Goal: Task Accomplishment & Management: Use online tool/utility

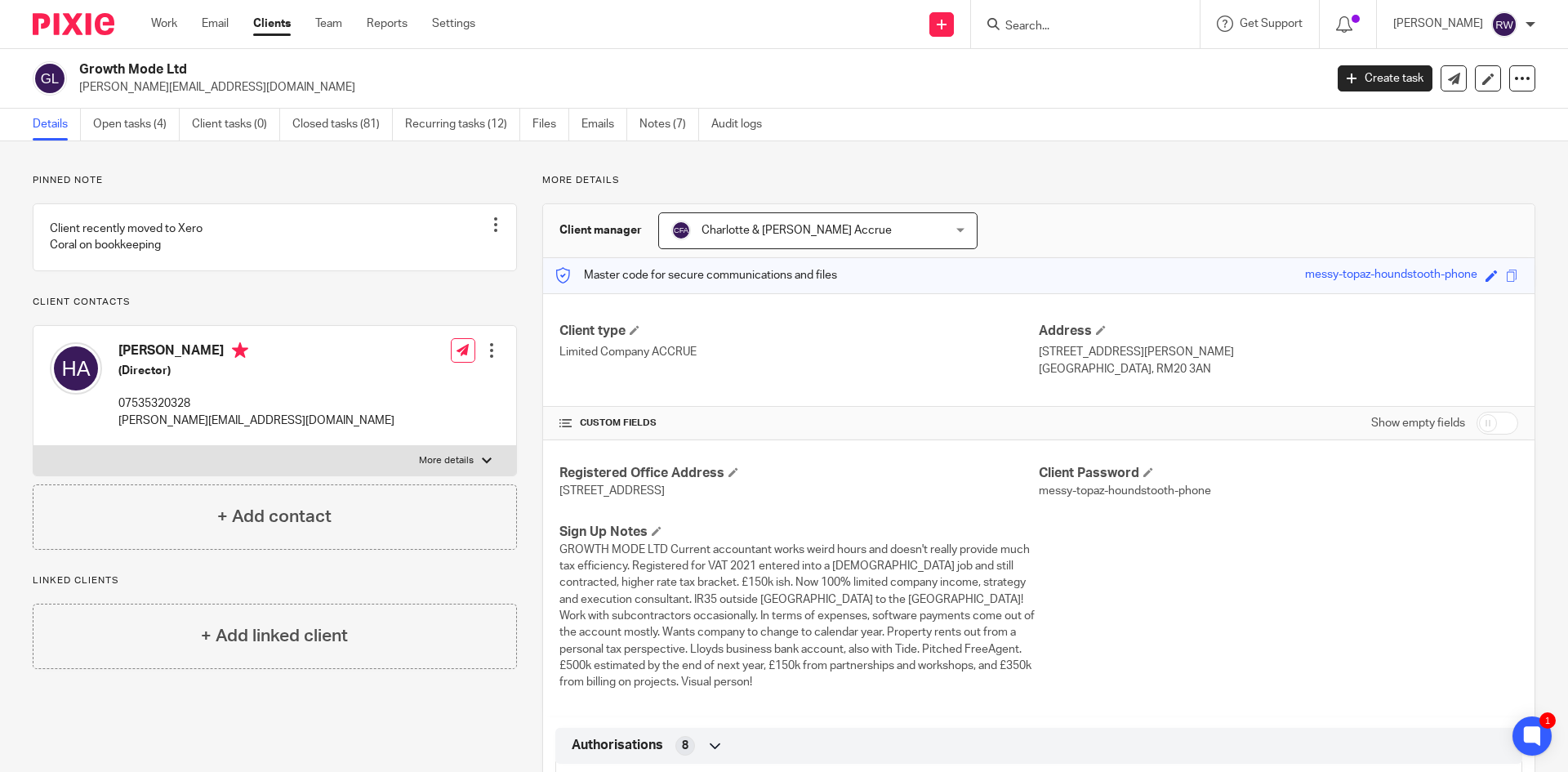
click at [1063, 22] on input "Search" at bounding box center [1077, 27] width 147 height 15
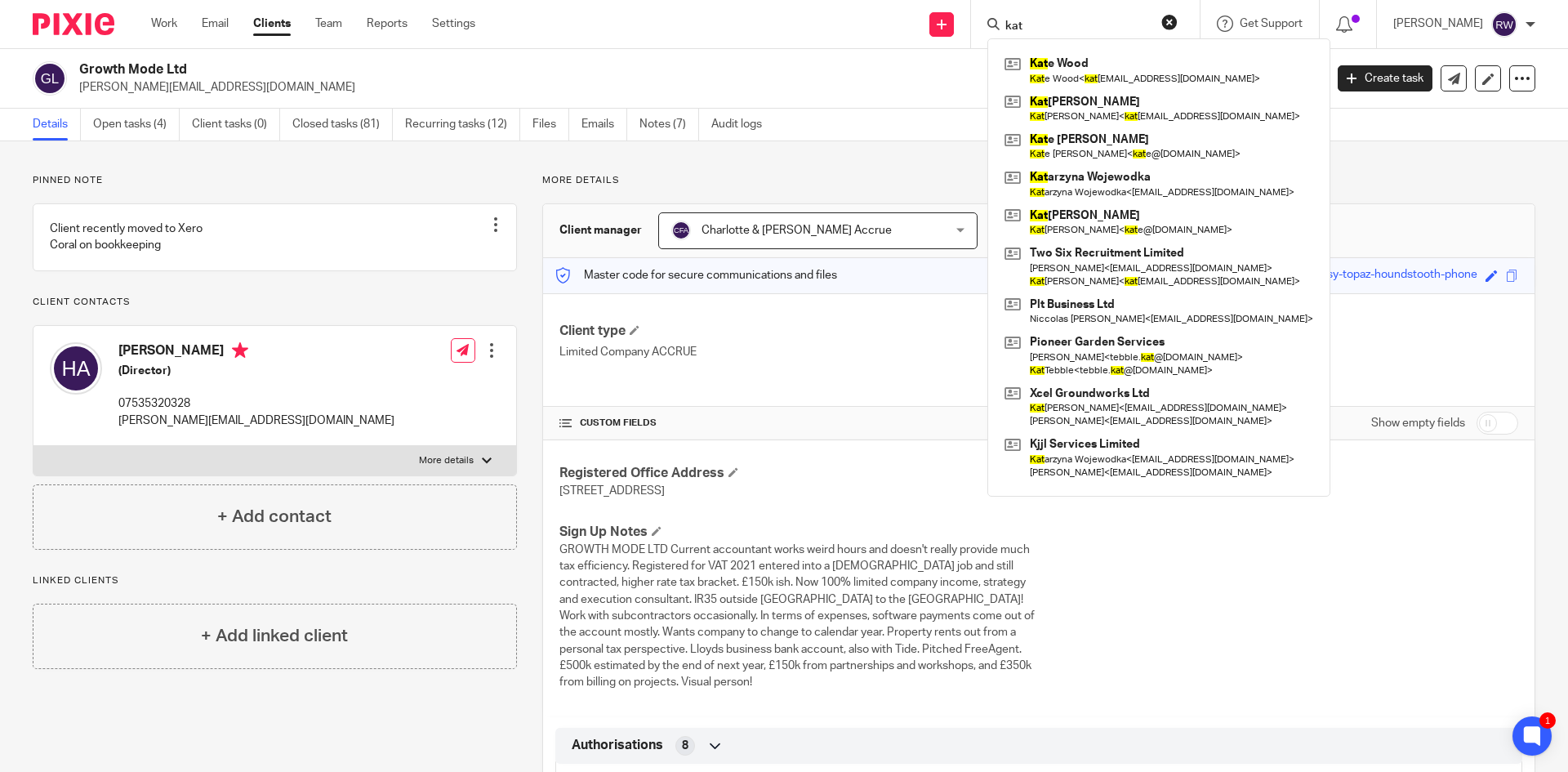
type input "kat"
click at [1070, 39] on div "Kat e Wood Kat e Wood < kat emariebriody@hotmail.co.uk > Kat herine Parker Kat …" at bounding box center [1159, 267] width 343 height 458
click at [1072, 47] on div "Kat e Wood Kat e Wood < kat emariebriody@hotmail.co.uk > Kat herine Parker Kat …" at bounding box center [1159, 267] width 343 height 458
click at [1070, 82] on link at bounding box center [1159, 71] width 317 height 38
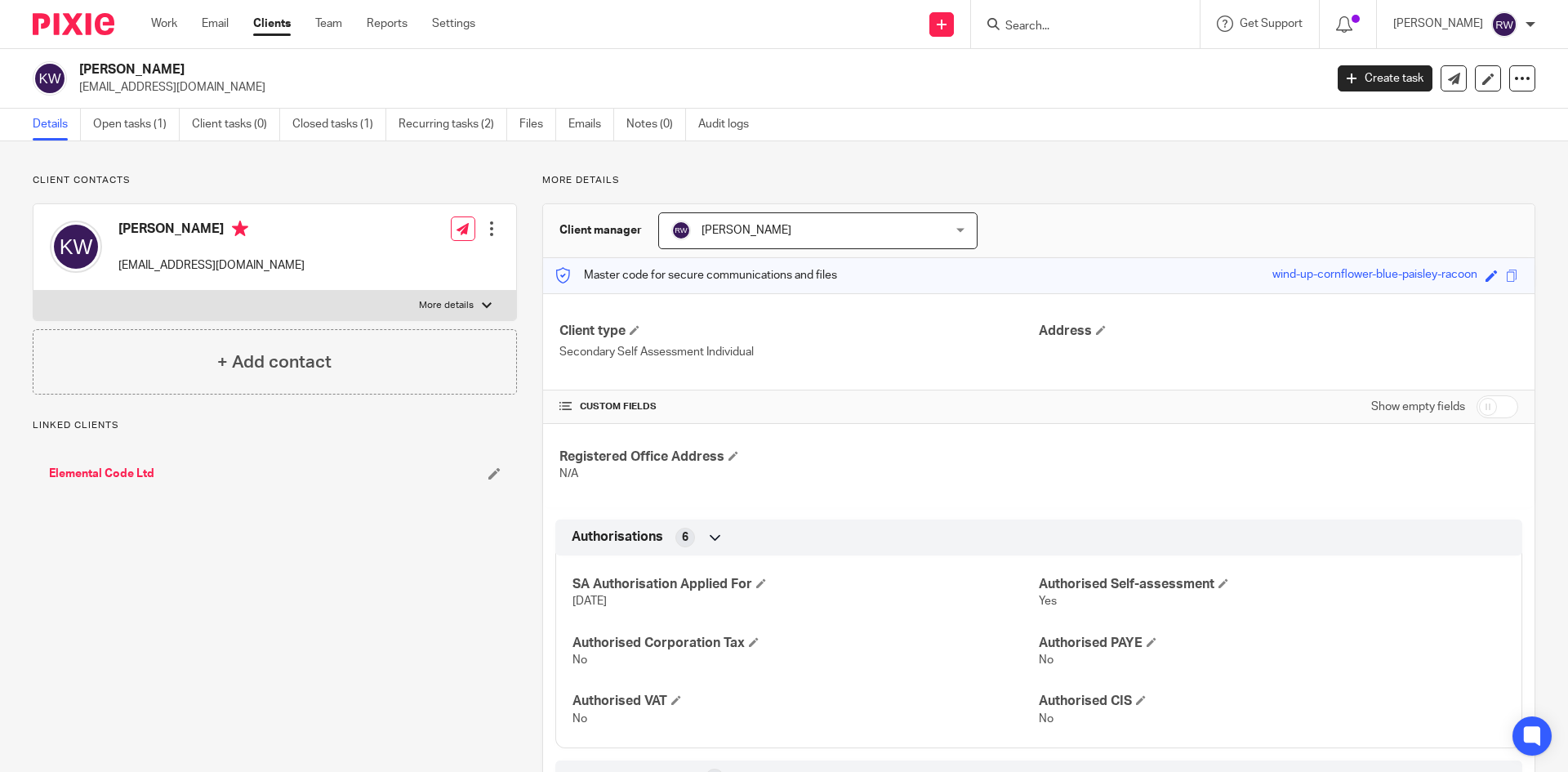
click at [121, 114] on link "Open tasks (1)" at bounding box center [137, 125] width 87 height 32
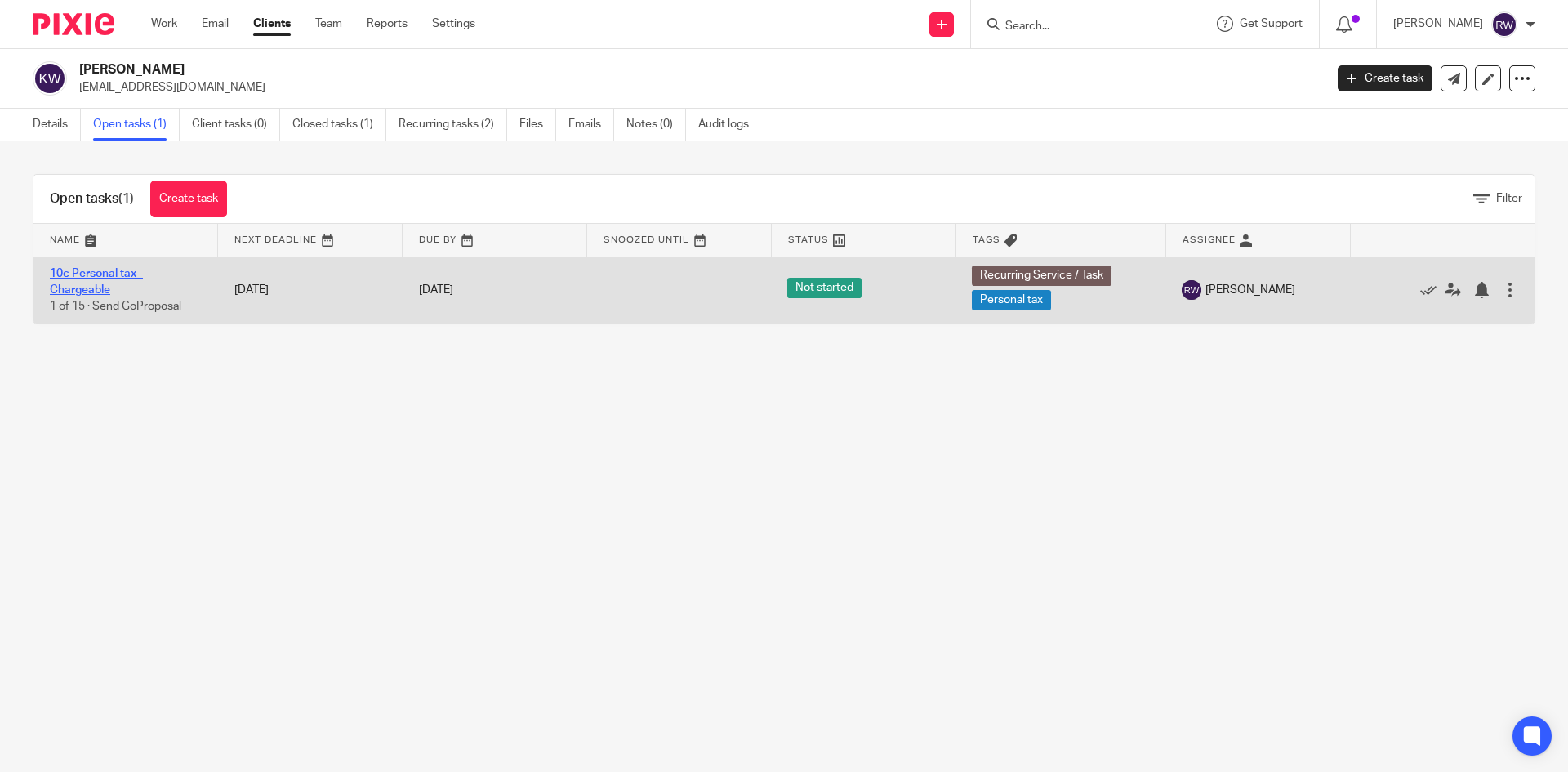
click at [105, 275] on link "10c Personal tax - Chargeable" at bounding box center [96, 281] width 93 height 27
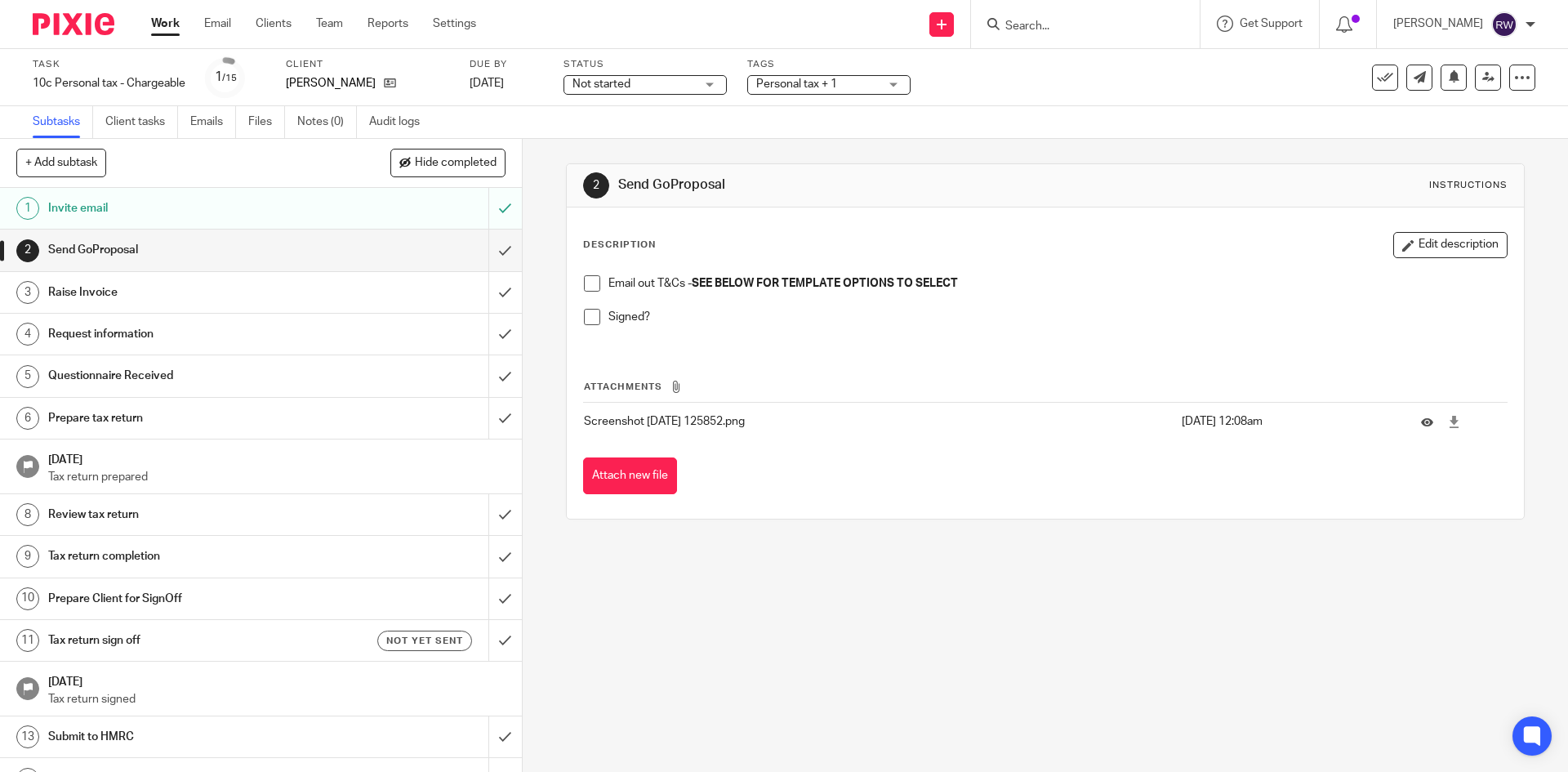
click at [594, 282] on span at bounding box center [592, 283] width 16 height 16
click at [586, 318] on span at bounding box center [592, 316] width 16 height 16
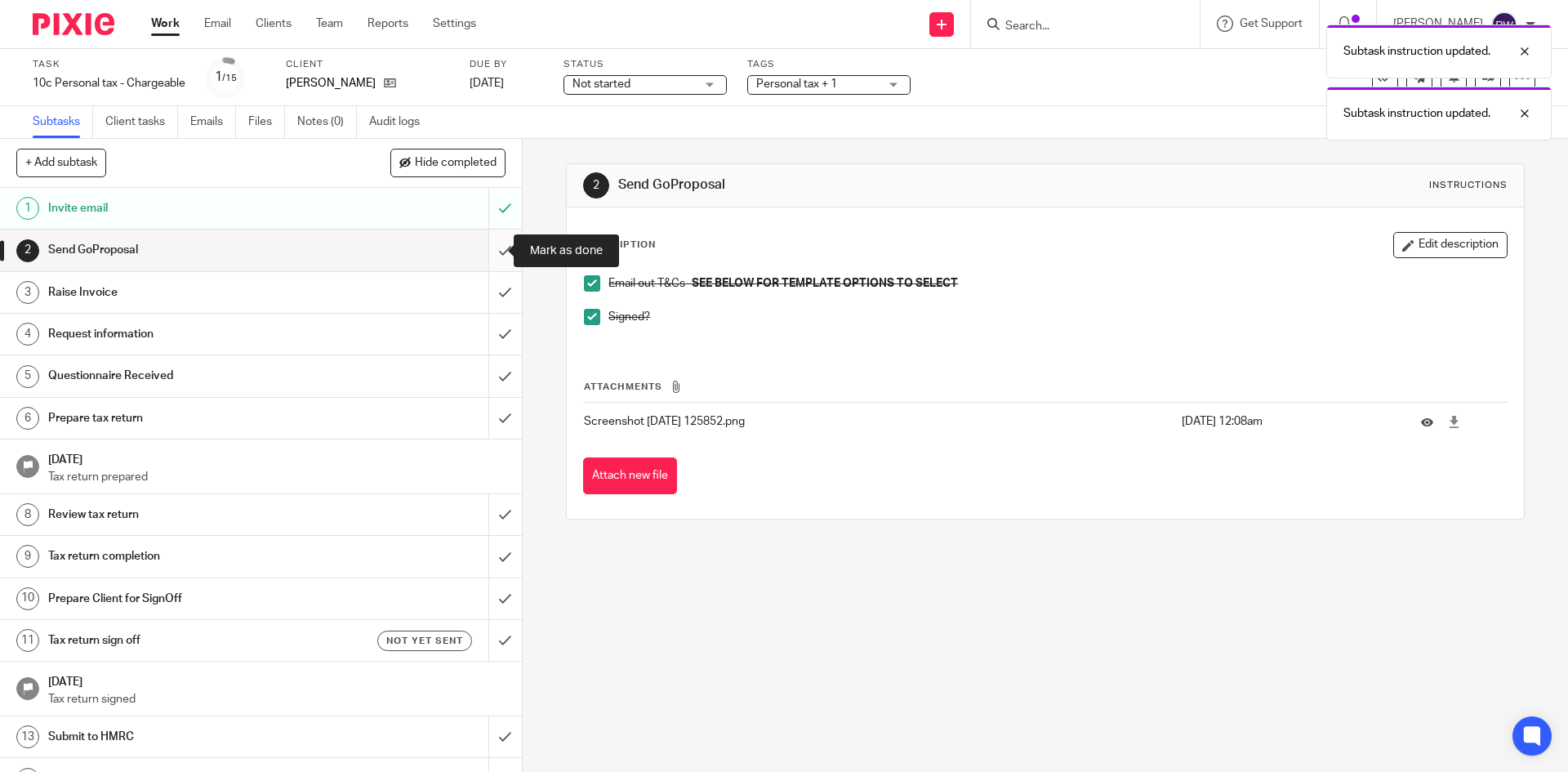
click at [483, 252] on input "submit" at bounding box center [260, 249] width 522 height 41
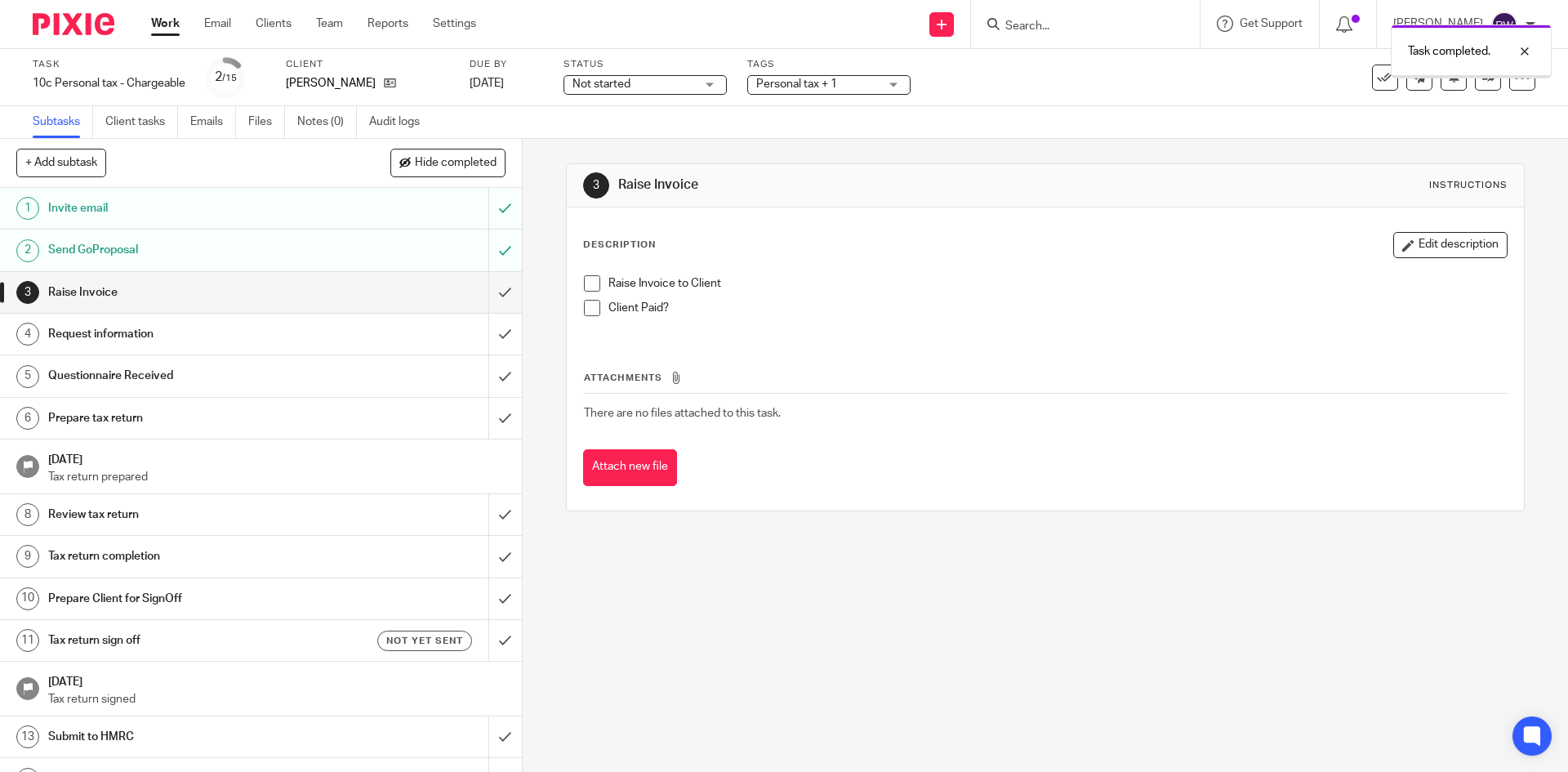
click at [595, 277] on span at bounding box center [592, 283] width 16 height 16
click at [586, 305] on span at bounding box center [592, 308] width 16 height 16
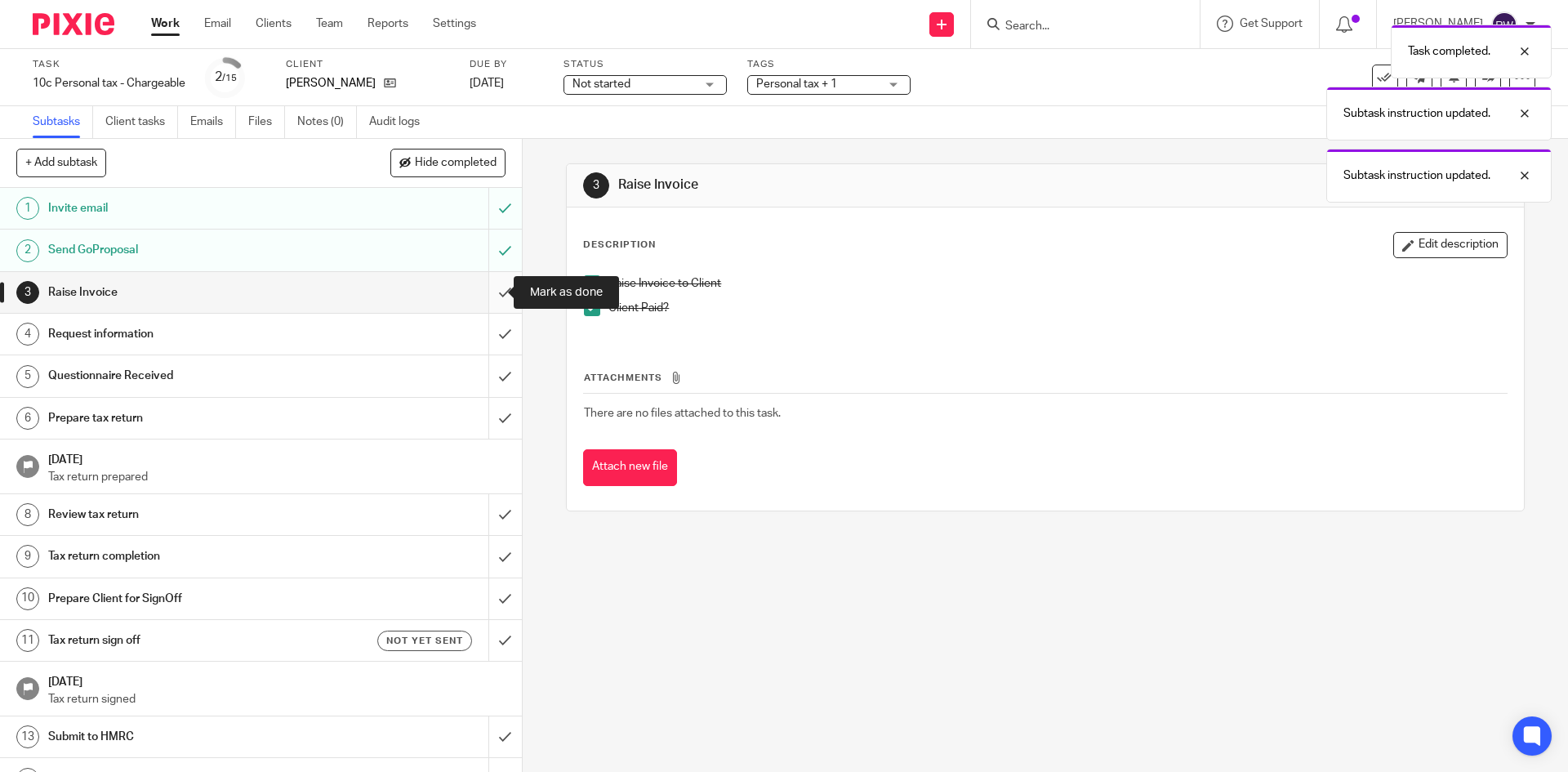
click at [499, 286] on input "submit" at bounding box center [260, 292] width 522 height 41
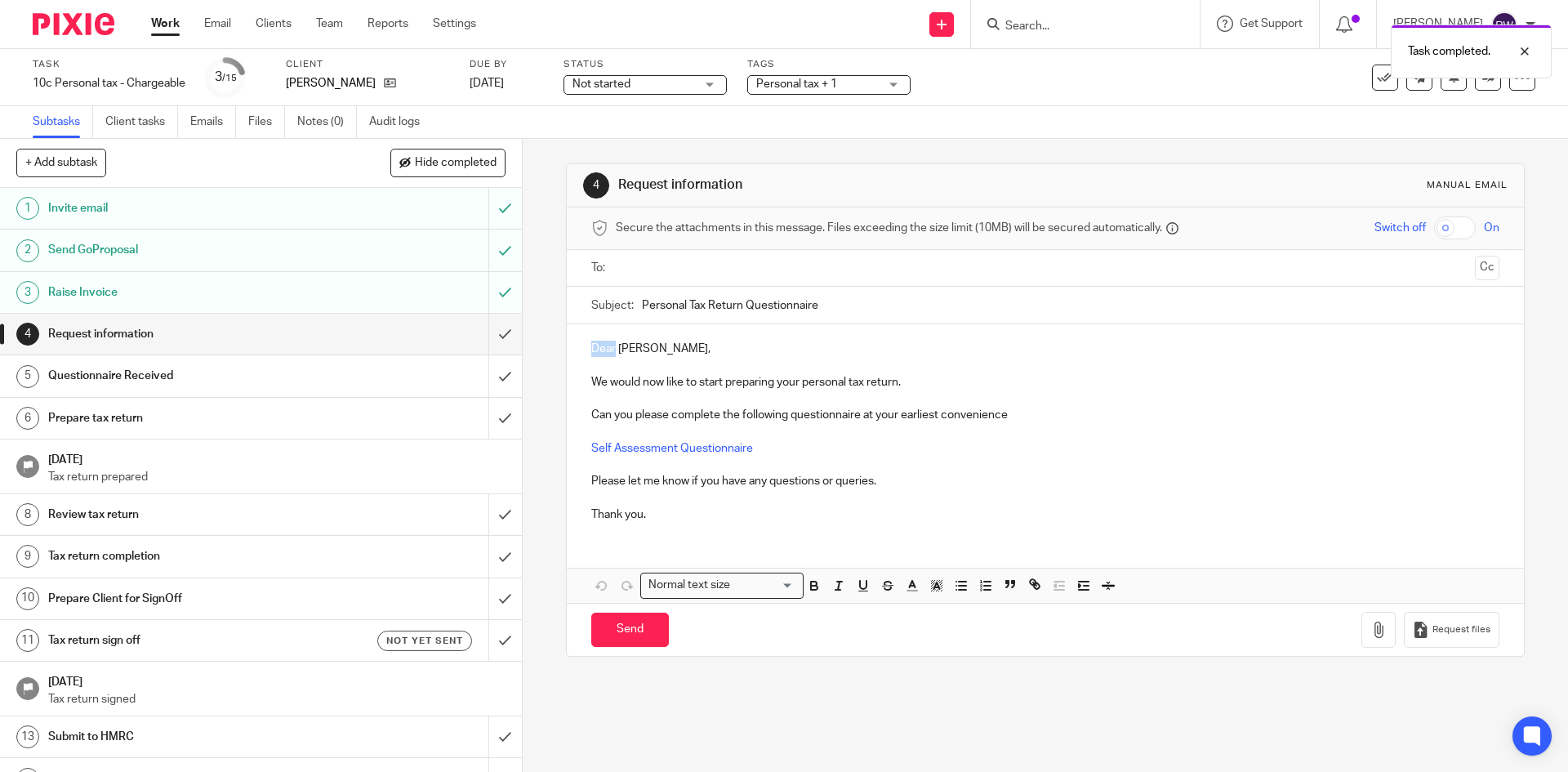
drag, startPoint x: 610, startPoint y: 344, endPoint x: 559, endPoint y: 345, distance: 51.0
click at [559, 345] on div "4 Request information Manual email Secure the attachments in this message. File…" at bounding box center [1045, 455] width 1045 height 633
click at [664, 277] on ul at bounding box center [1045, 268] width 857 height 27
click at [667, 252] on div at bounding box center [1045, 268] width 857 height 37
click at [662, 264] on input "text" at bounding box center [1044, 268] width 846 height 19
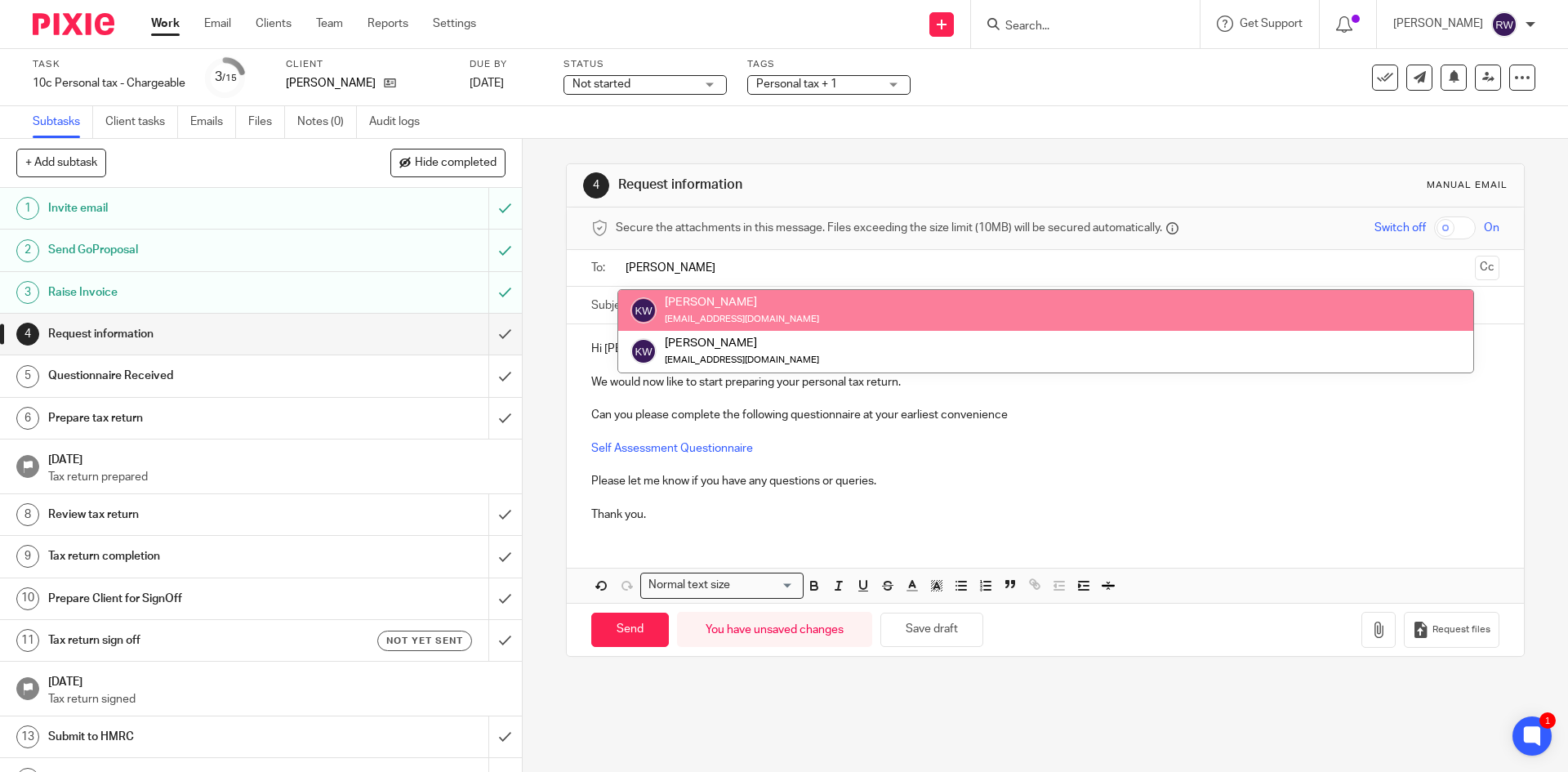
type input "[PERSON_NAME]"
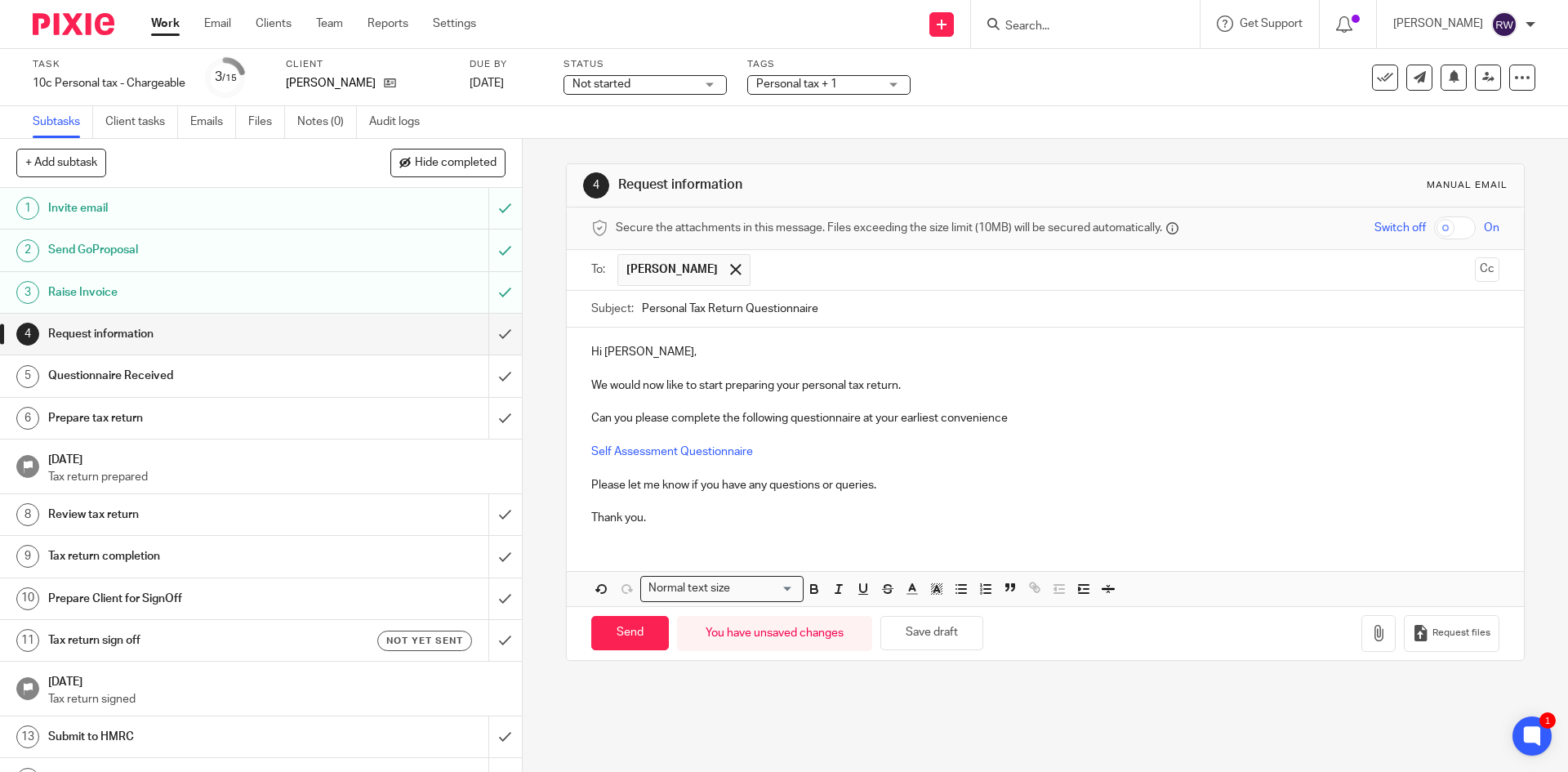
click at [615, 659] on div "Send You have unsaved changes Save draft Request files" at bounding box center [1044, 632] width 956 height 54
click at [619, 653] on div "Send You have unsaved changes Save draft Request files" at bounding box center [1044, 632] width 956 height 54
click at [619, 640] on input "Send" at bounding box center [630, 633] width 77 height 35
type input "Sent"
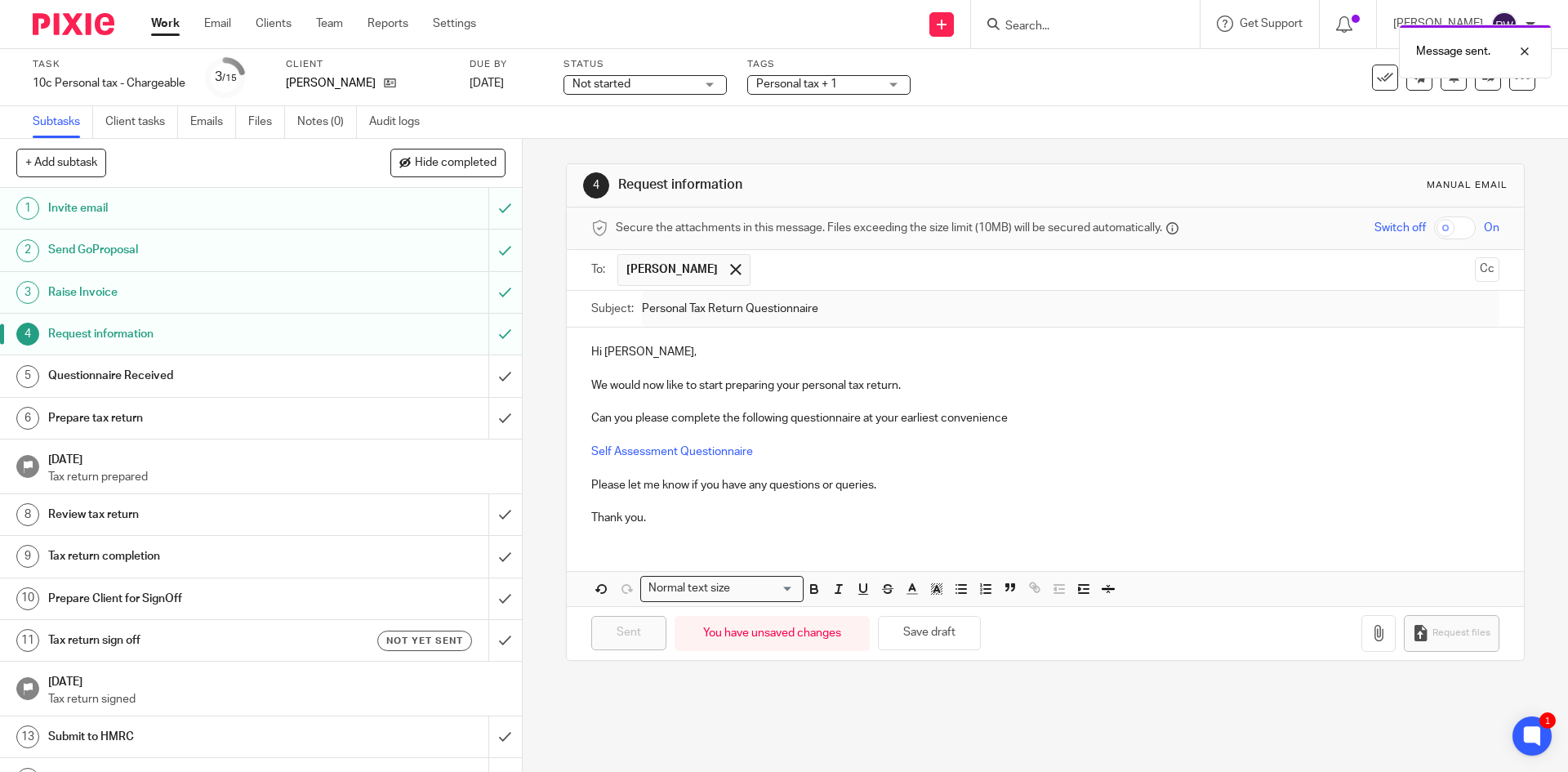
click at [853, 75] on div "Message sent." at bounding box center [1168, 47] width 768 height 62
click at [856, 82] on span "Personal tax + 1" at bounding box center [817, 84] width 123 height 17
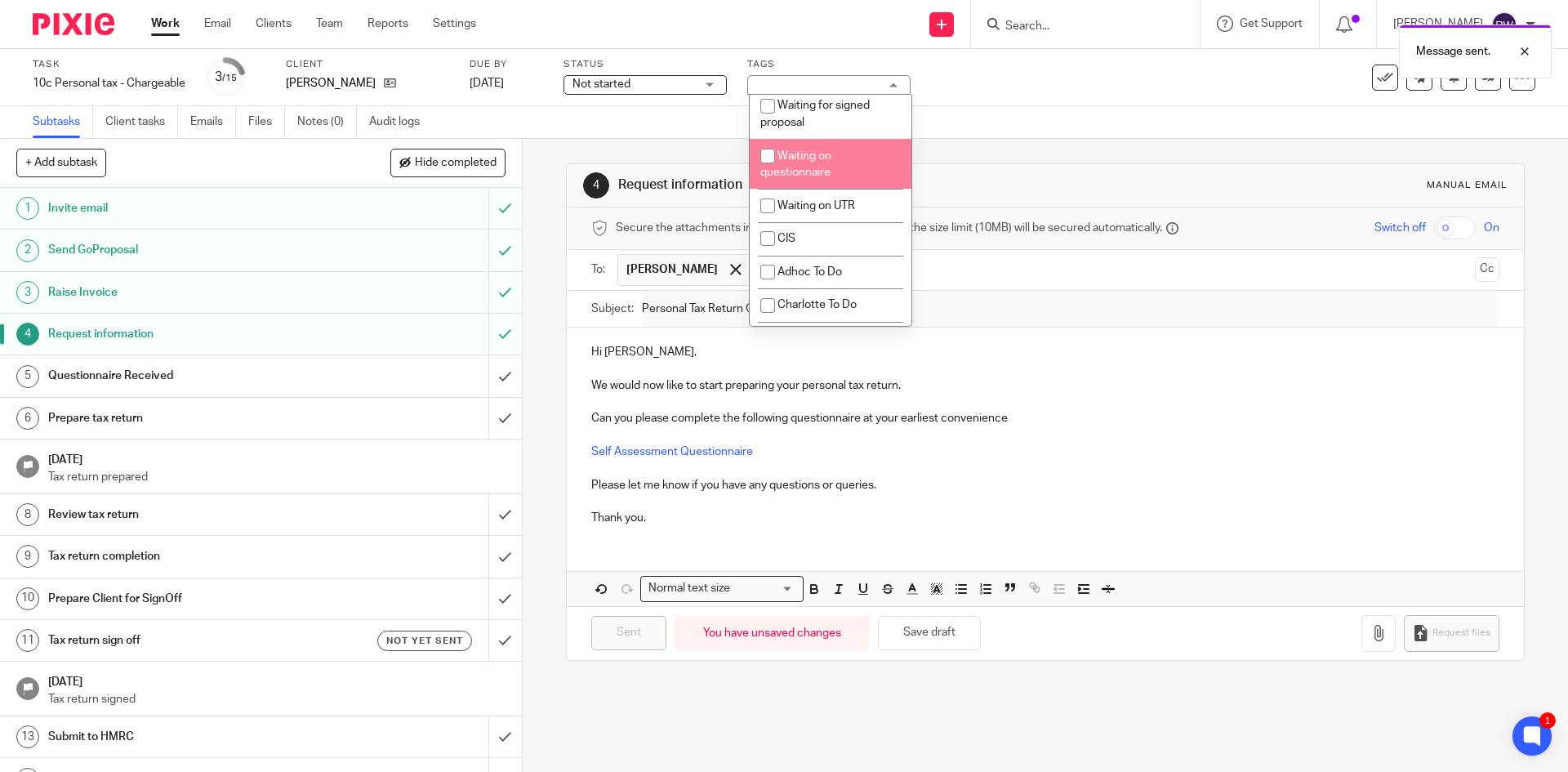
click at [846, 189] on li "Waiting on questionnaire" at bounding box center [830, 163] width 161 height 50
checkbox input "true"
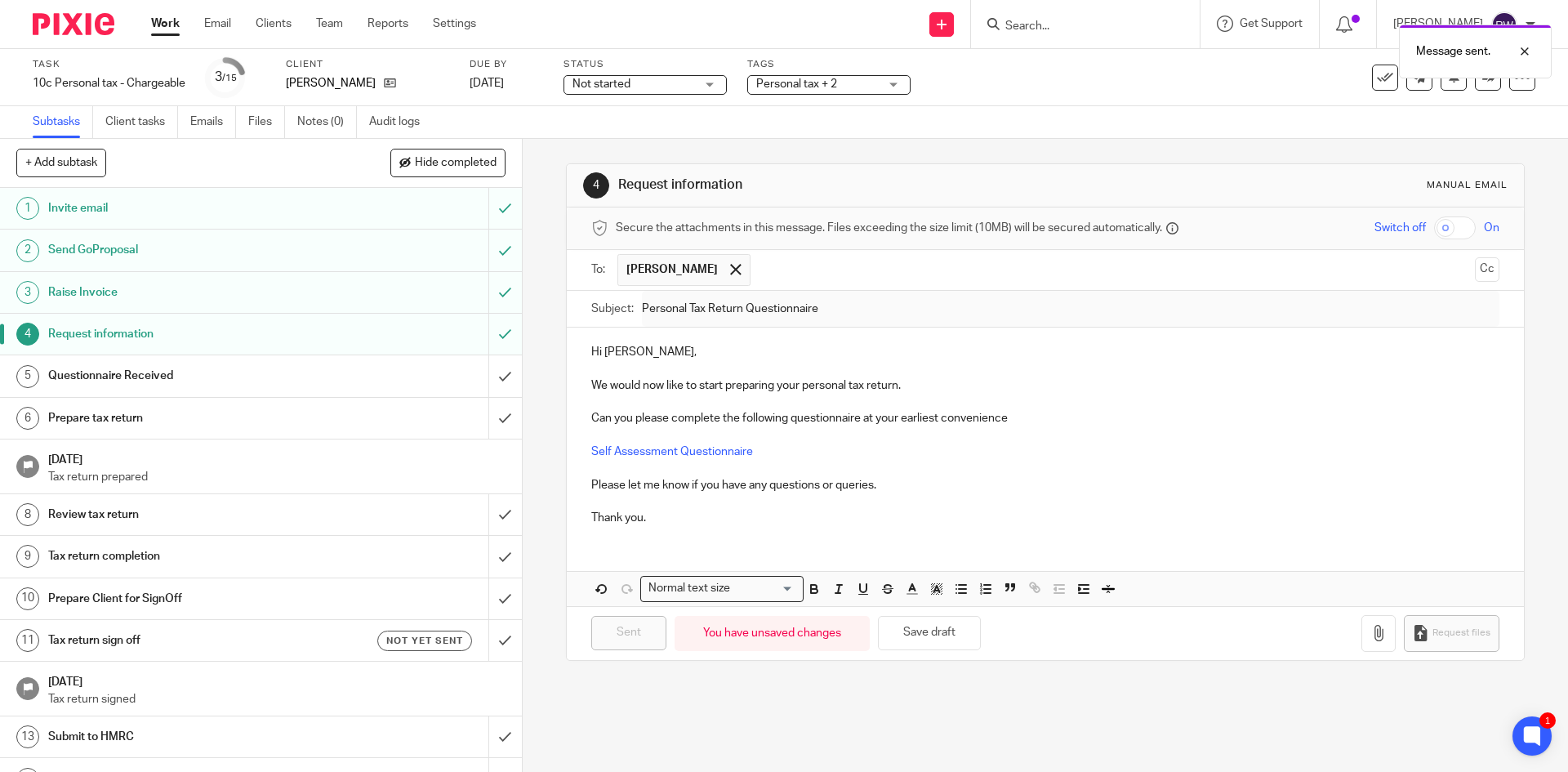
click at [975, 129] on div "Subtasks Client tasks Emails Files Notes (0) Audit logs" at bounding box center [784, 123] width 1568 height 33
